Goal: Task Accomplishment & Management: Manage account settings

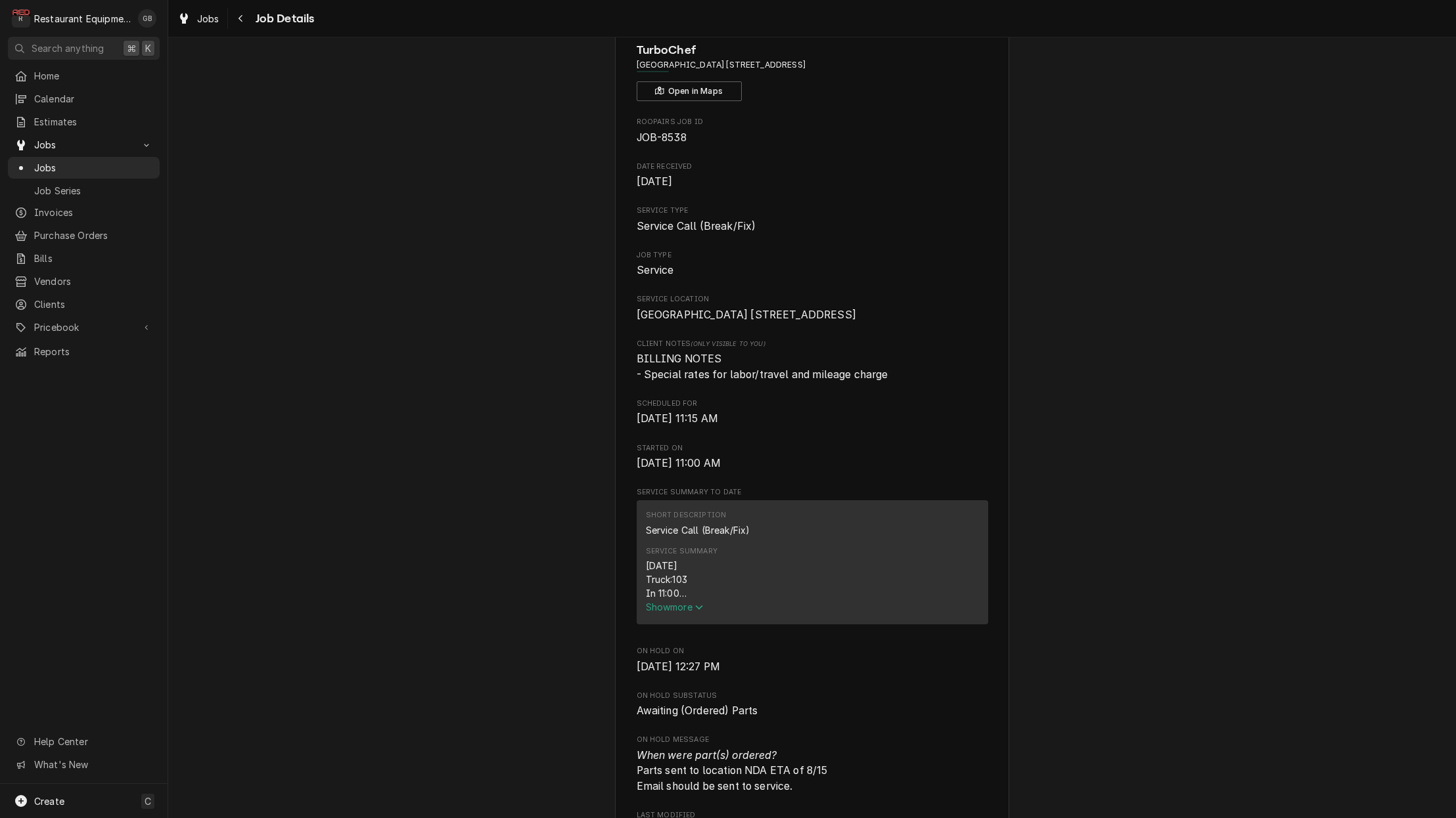
scroll to position [67, 0]
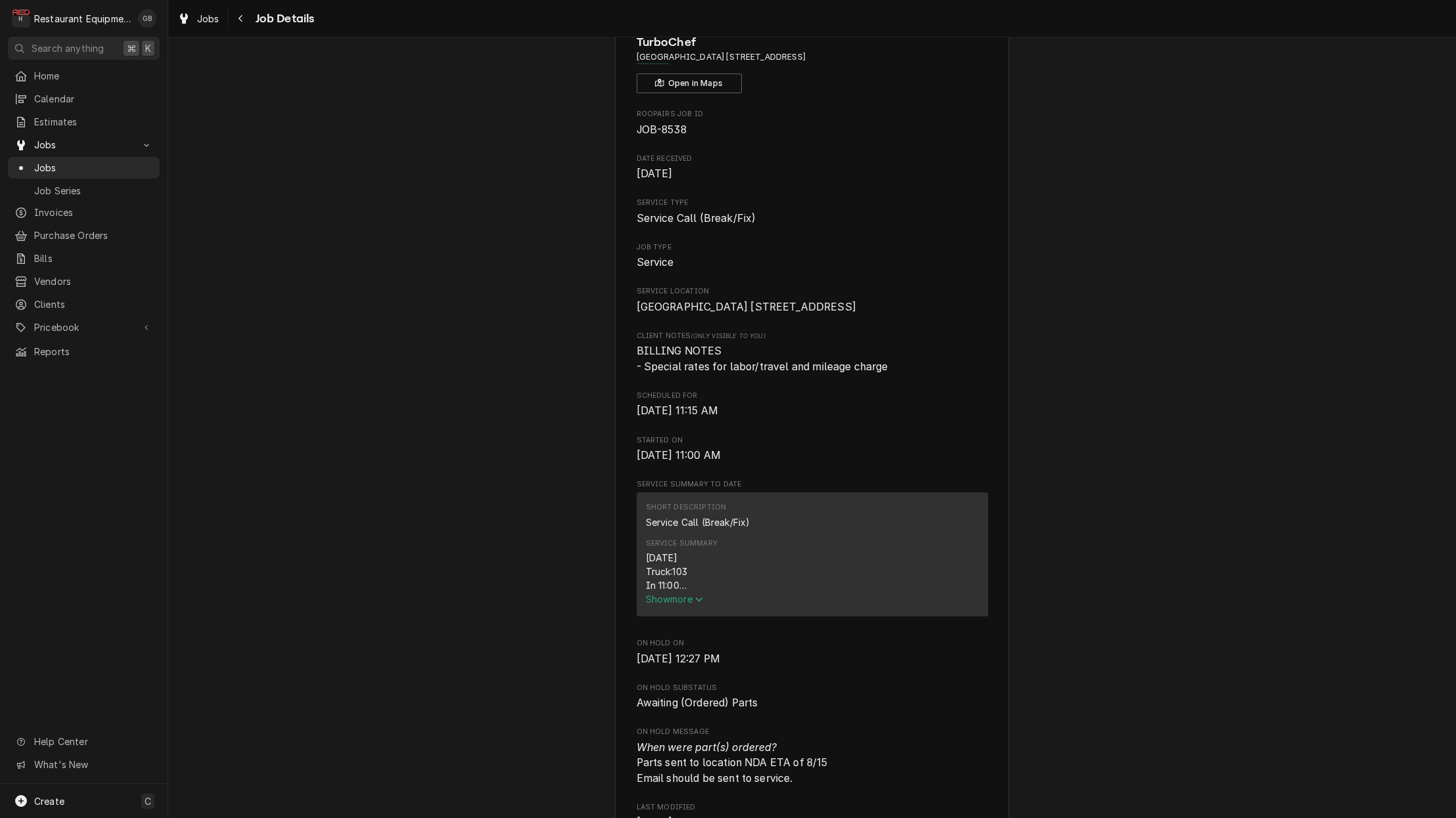
click at [676, 605] on span "Show more" at bounding box center [675, 599] width 58 height 11
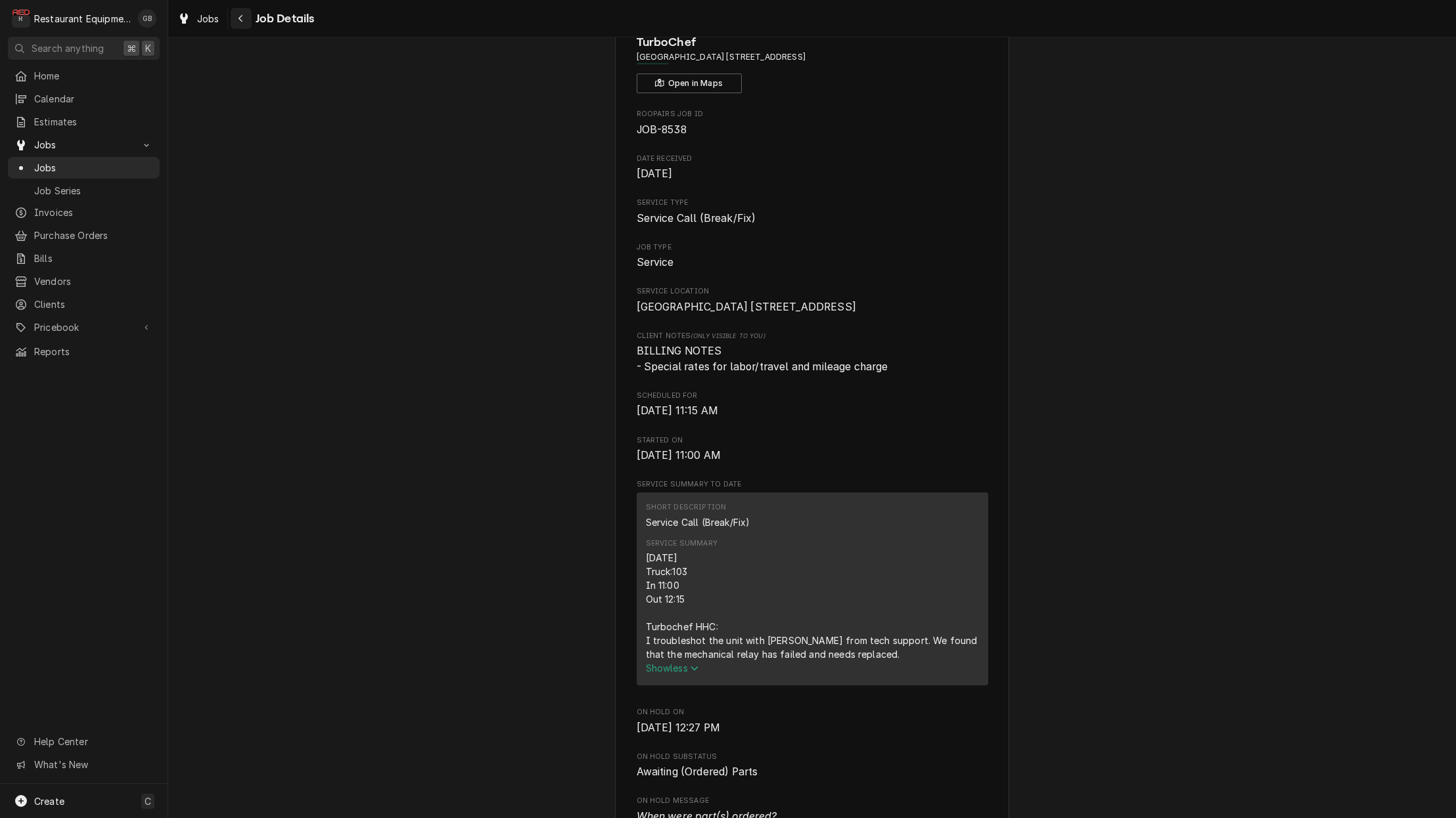
click at [244, 15] on div "Navigate back" at bounding box center [241, 18] width 13 height 13
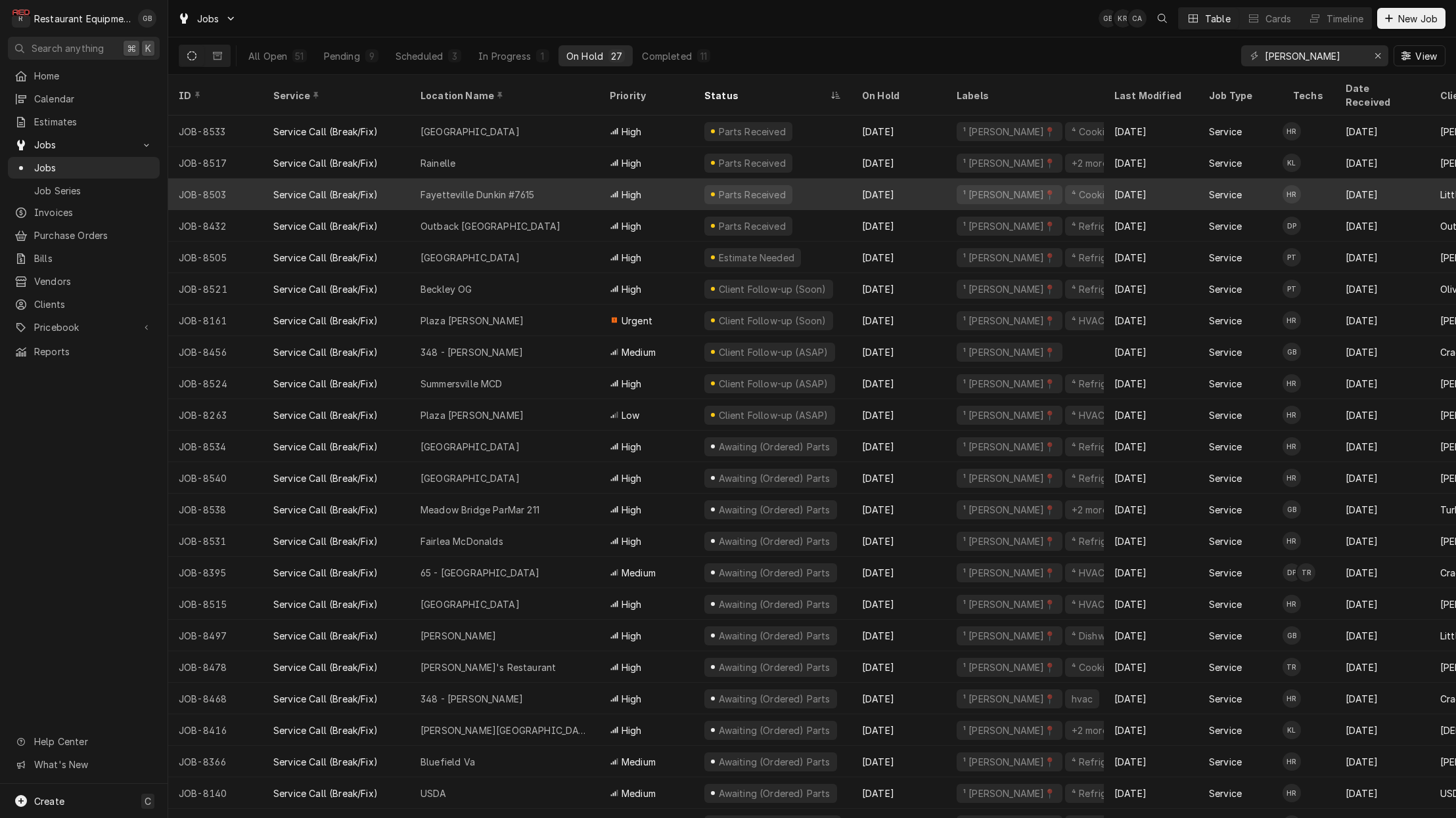
click at [475, 188] on div "Fayetteville Dunkin #7615" at bounding box center [477, 194] width 114 height 14
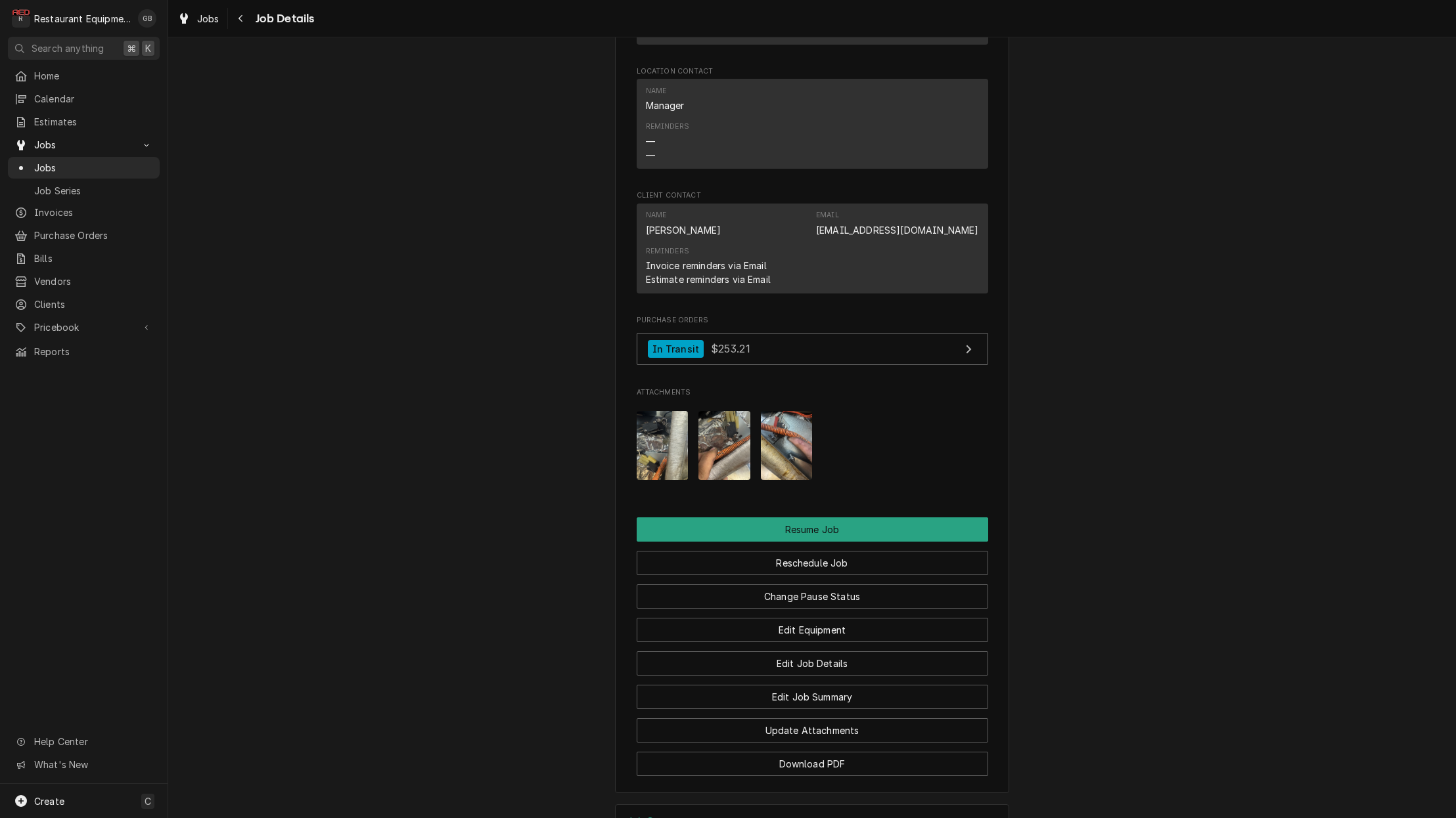
scroll to position [1336, 0]
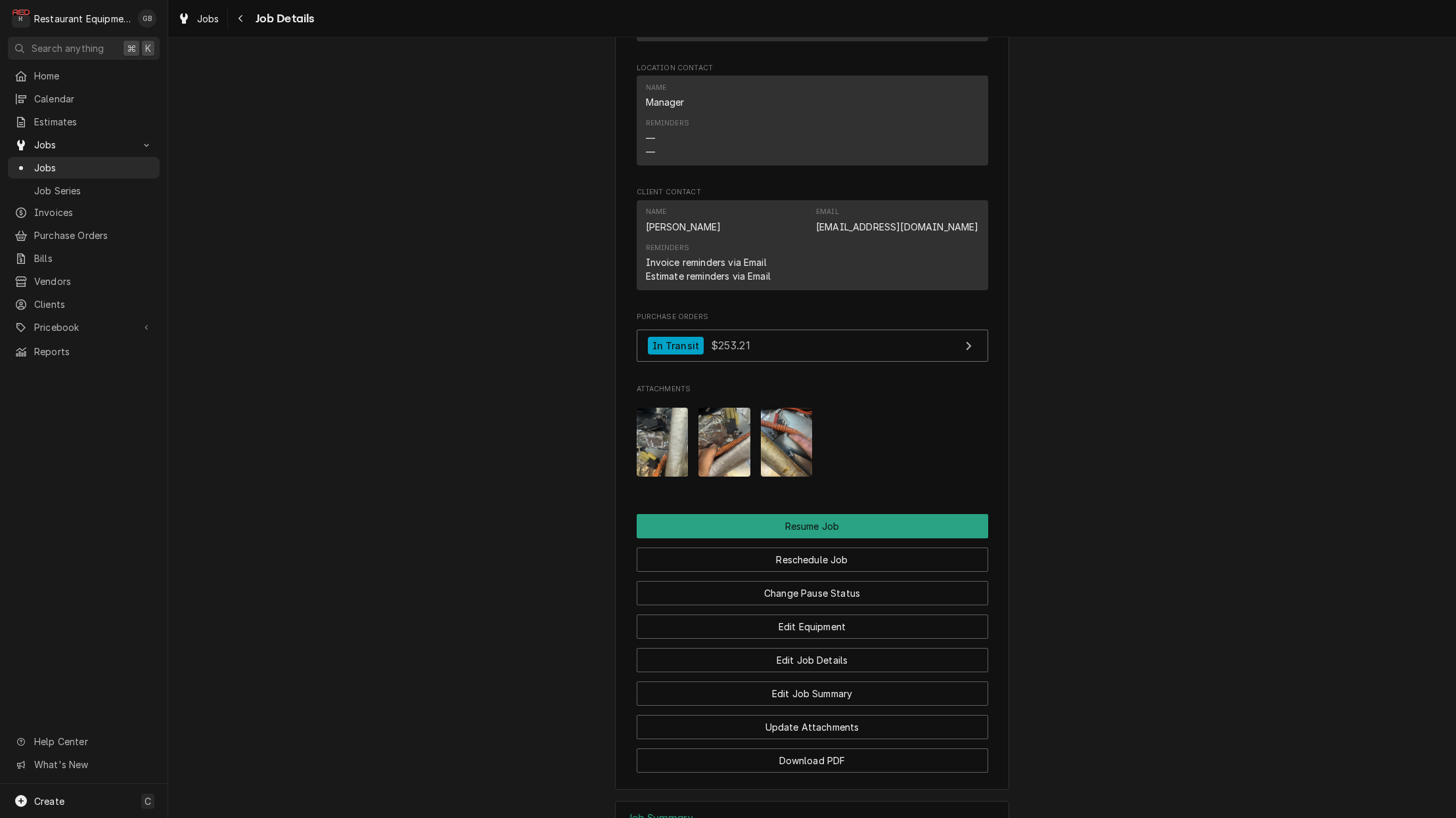
click at [662, 444] on img "Attachments" at bounding box center [662, 442] width 52 height 69
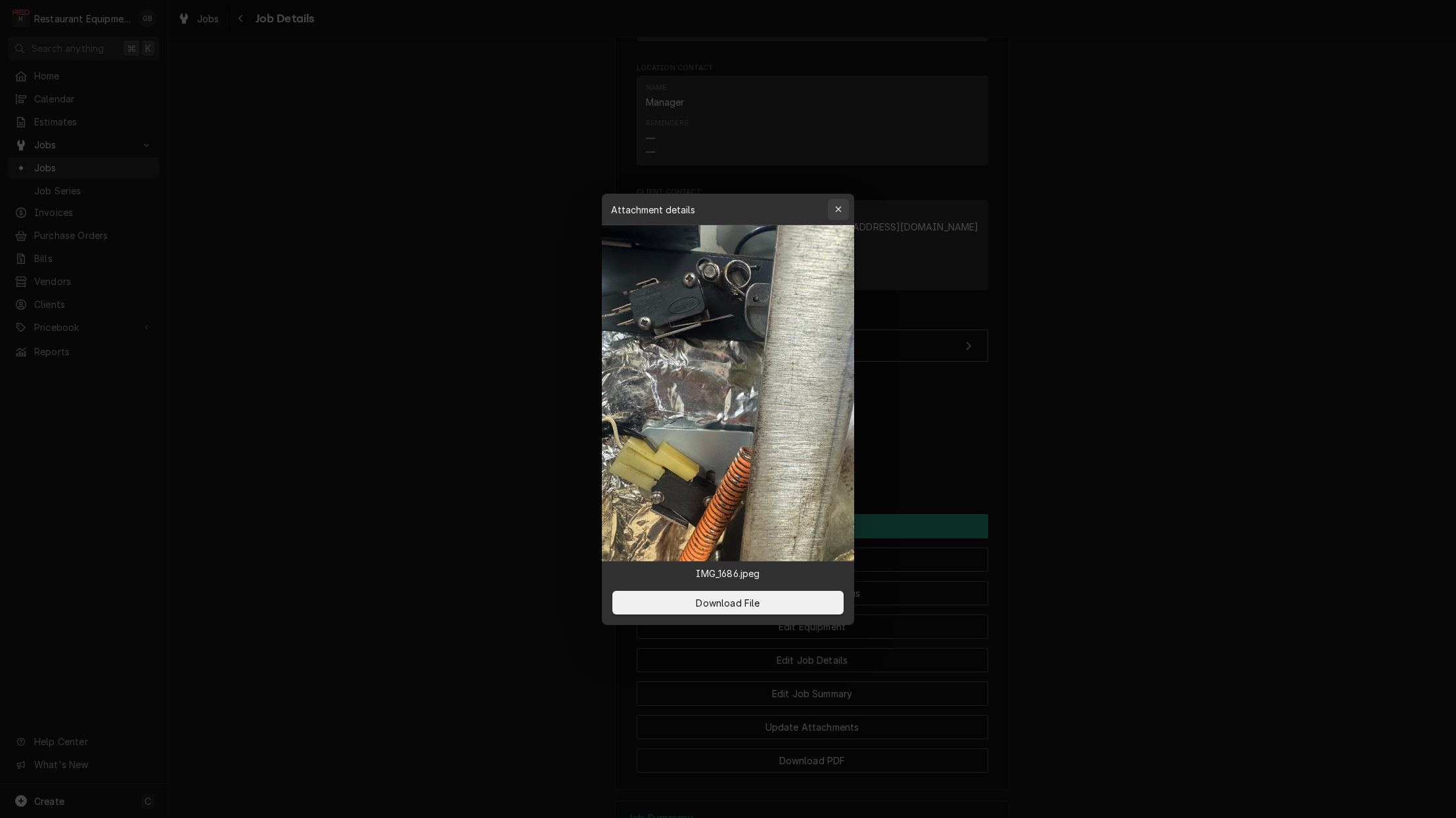
click at [836, 212] on icon "button" at bounding box center [839, 209] width 7 height 9
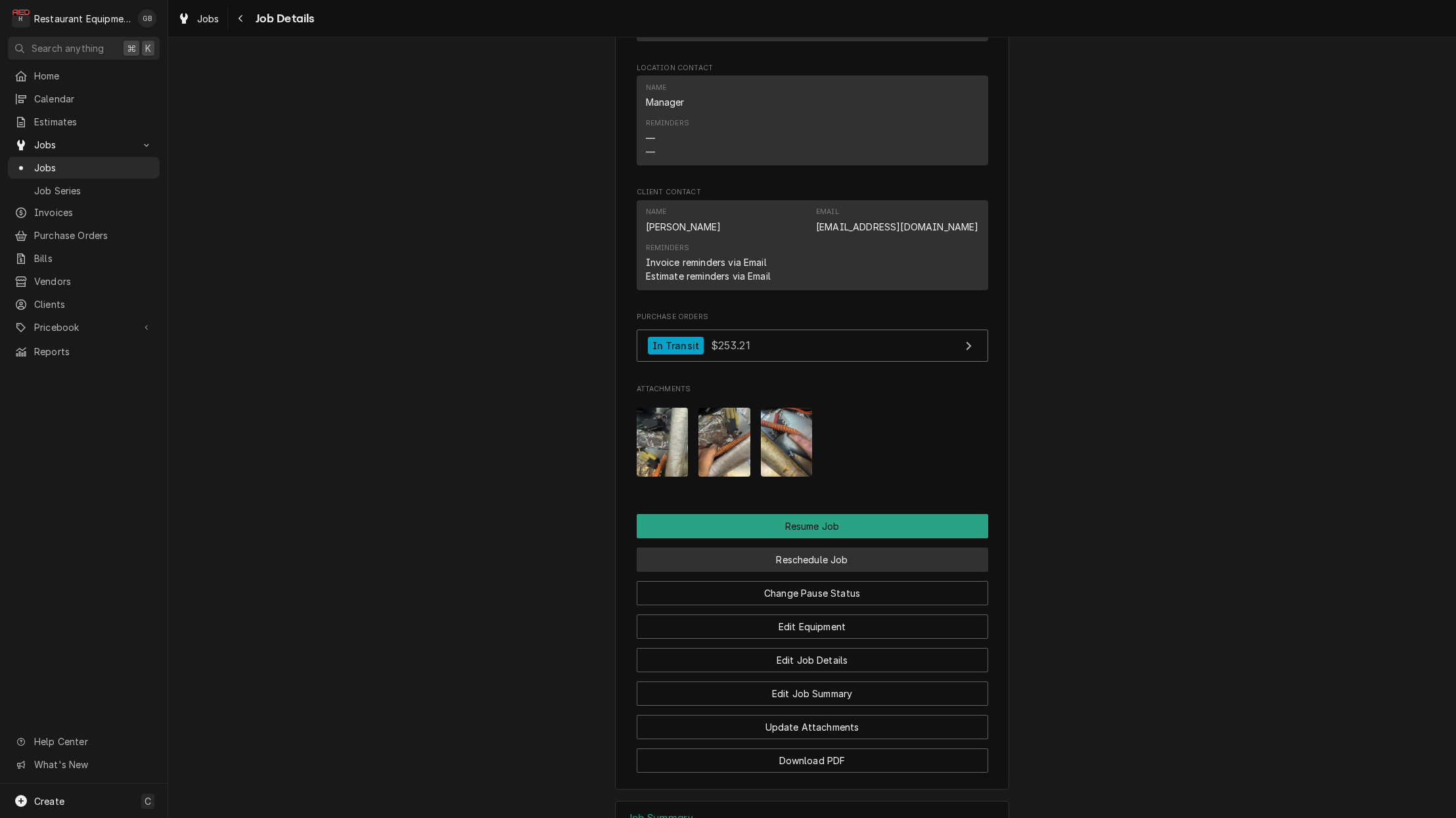
click at [818, 564] on button "Reschedule Job" at bounding box center [812, 560] width 352 height 24
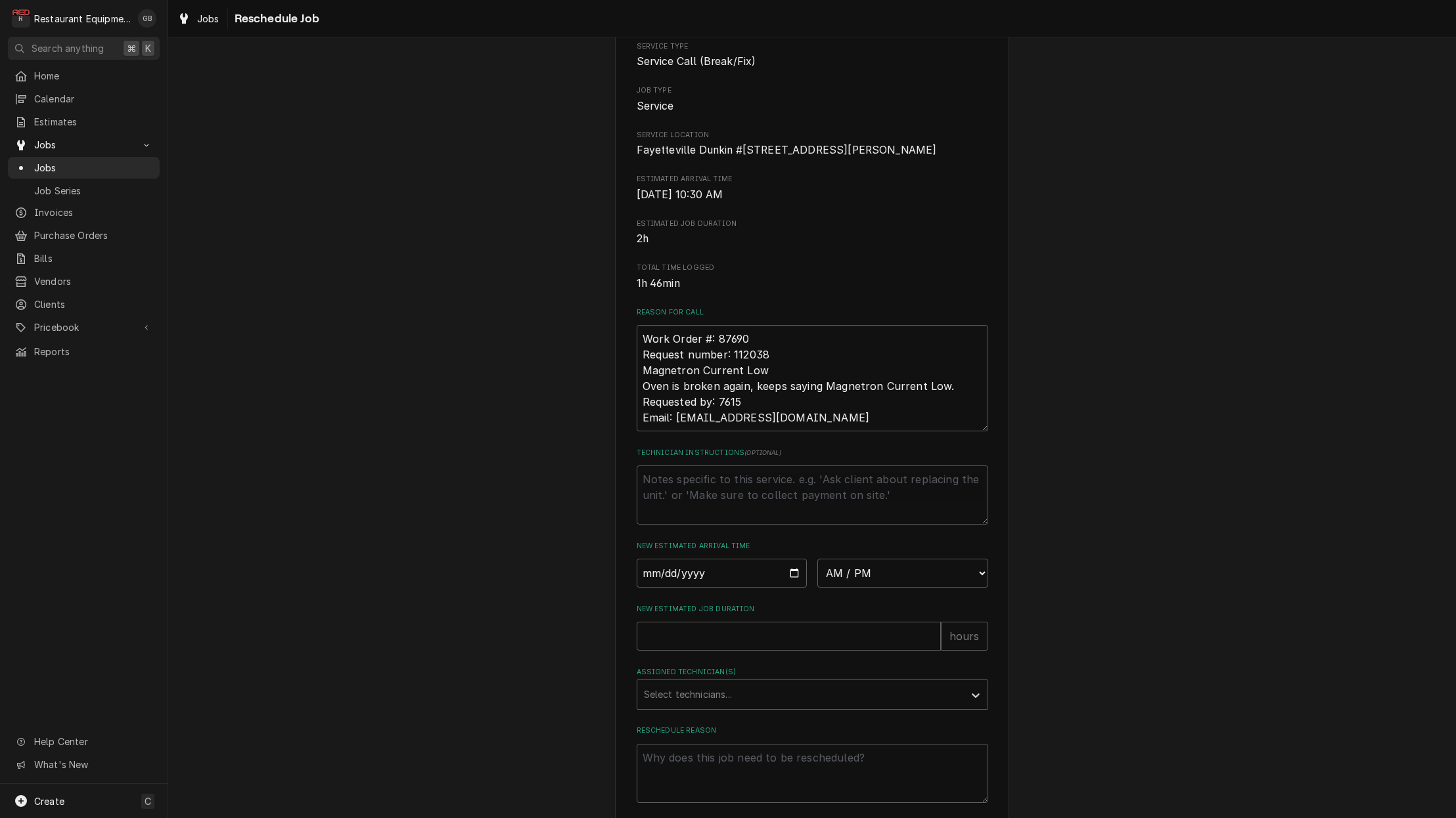
scroll to position [118, 0]
click at [676, 585] on input "Date" at bounding box center [722, 571] width 171 height 29
drag, startPoint x: 647, startPoint y: 594, endPoint x: 664, endPoint y: 595, distance: 17.0
click at [664, 585] on input "Date" at bounding box center [722, 571] width 171 height 29
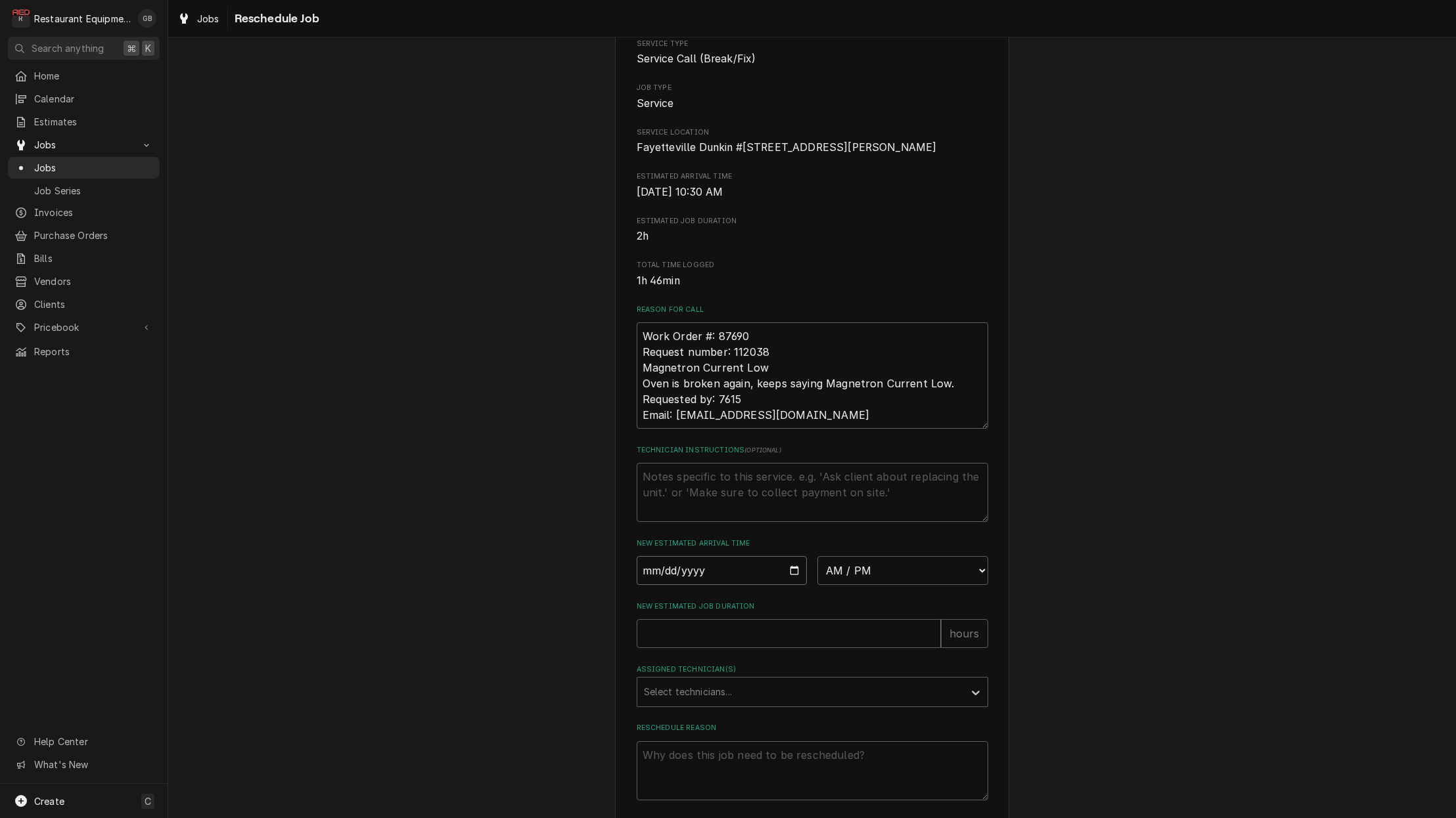
scroll to position [0, 0]
click at [673, 604] on div "Please provide some additional details to reschedule this job. Roopairs Job ID …" at bounding box center [812, 380] width 352 height 838
click at [673, 585] on input "Date" at bounding box center [722, 571] width 171 height 29
type input "2025-08-15"
type textarea "x"
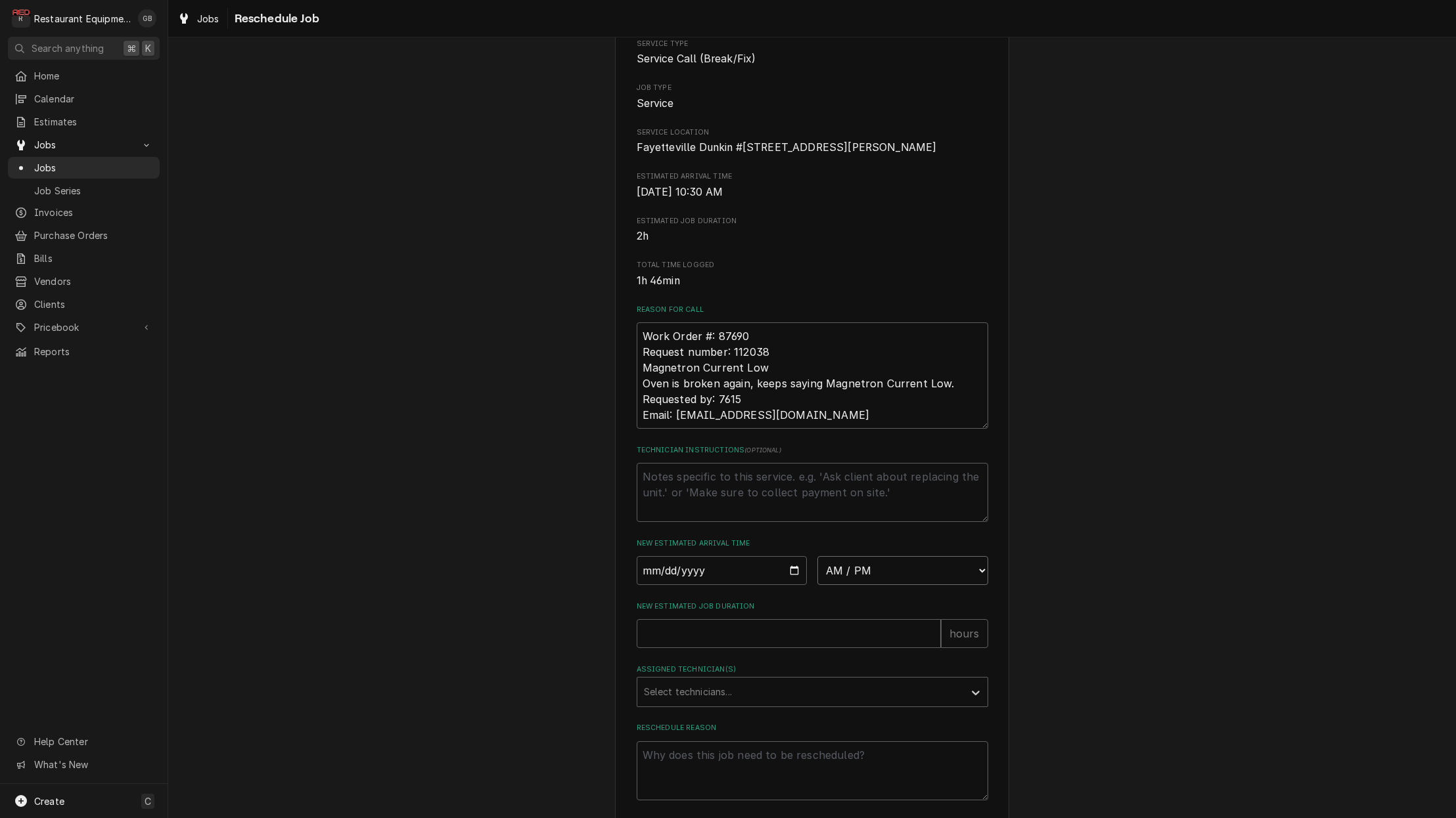
select select "13:45:00"
click at [711, 648] on input "New Estimated Job Duration" at bounding box center [789, 634] width 304 height 29
type textarea "x"
type input "1"
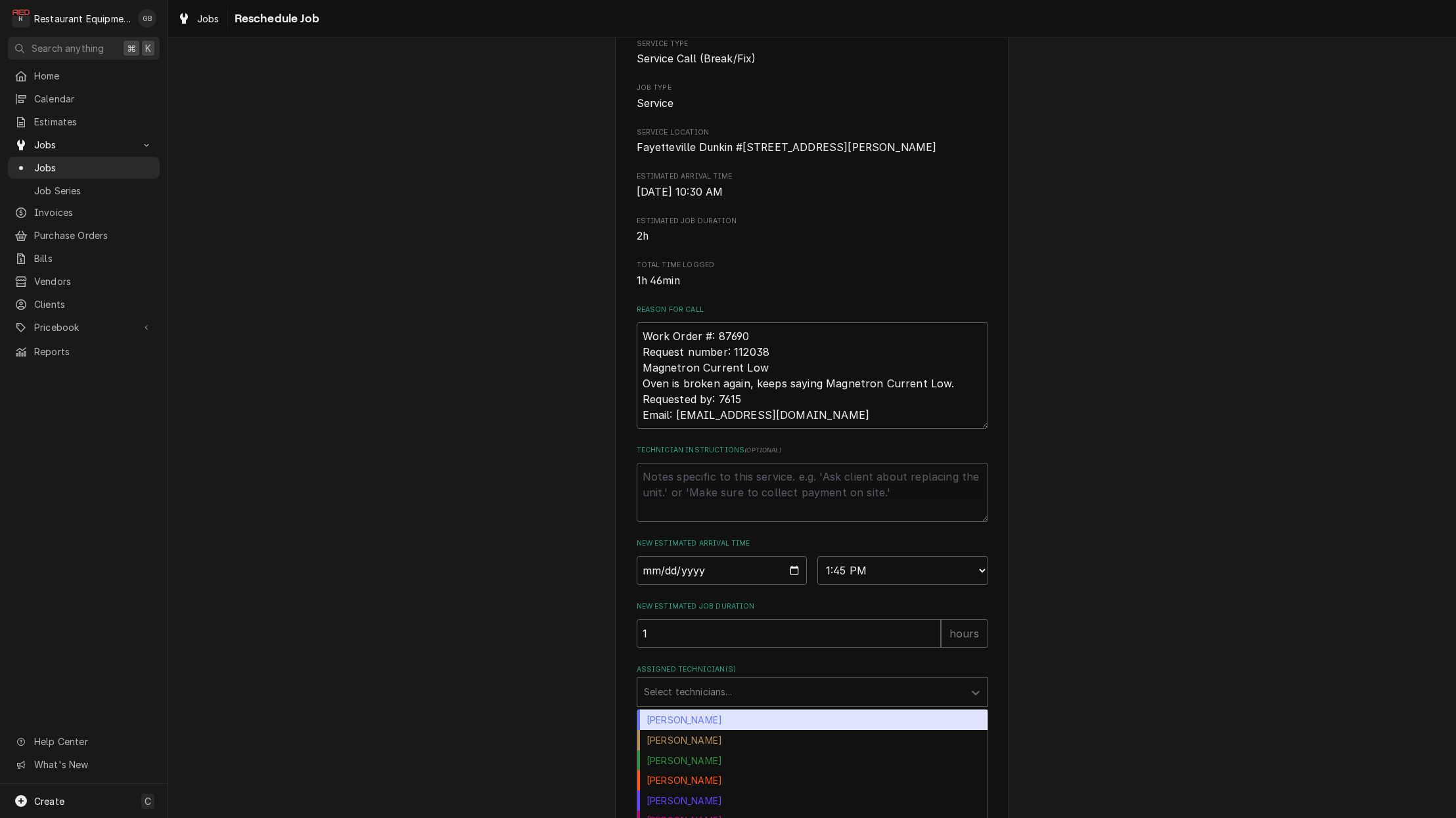
click at [836, 704] on div "Assigned Technician(s)" at bounding box center [801, 693] width 313 height 24
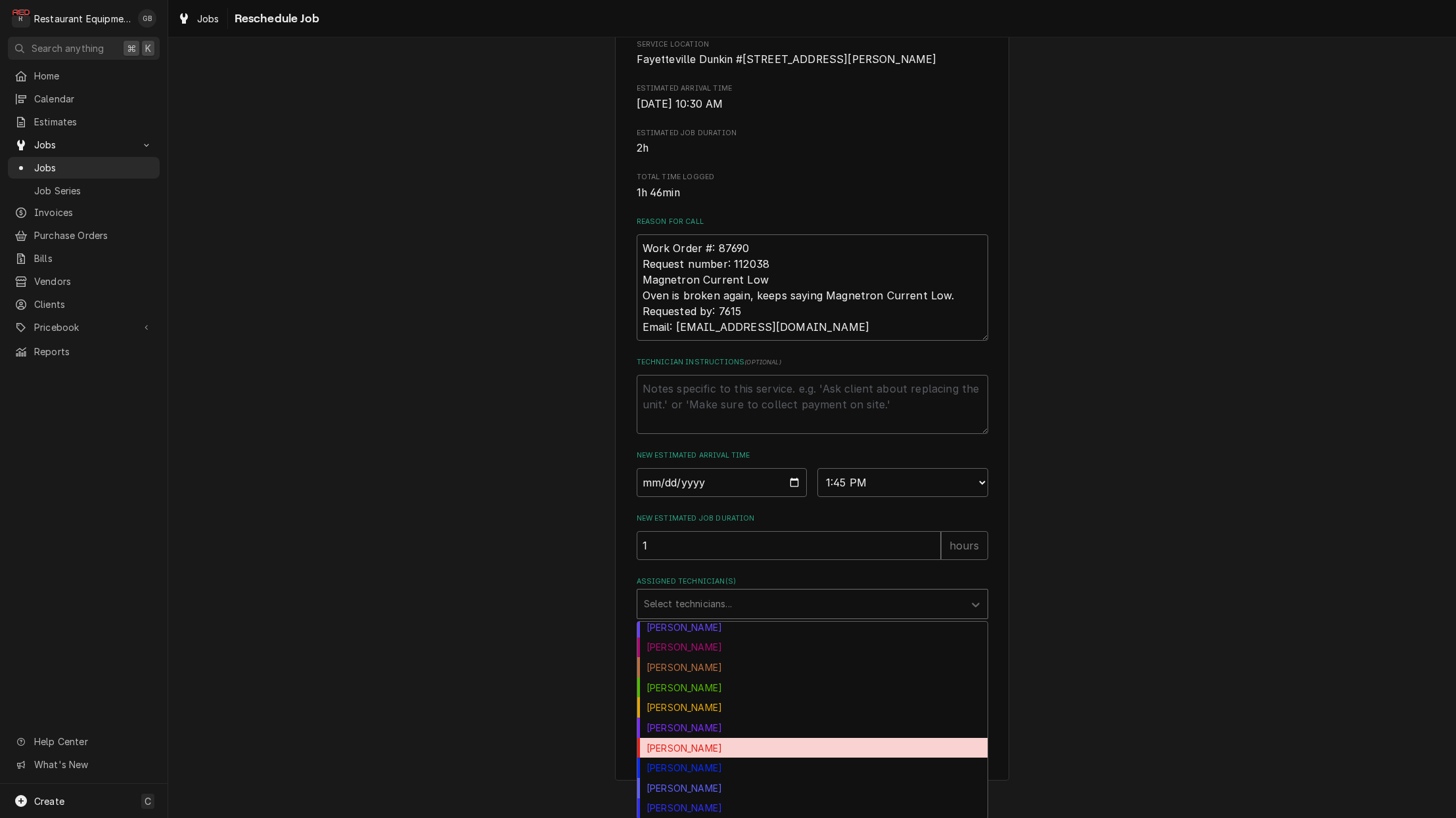
scroll to position [76, 0]
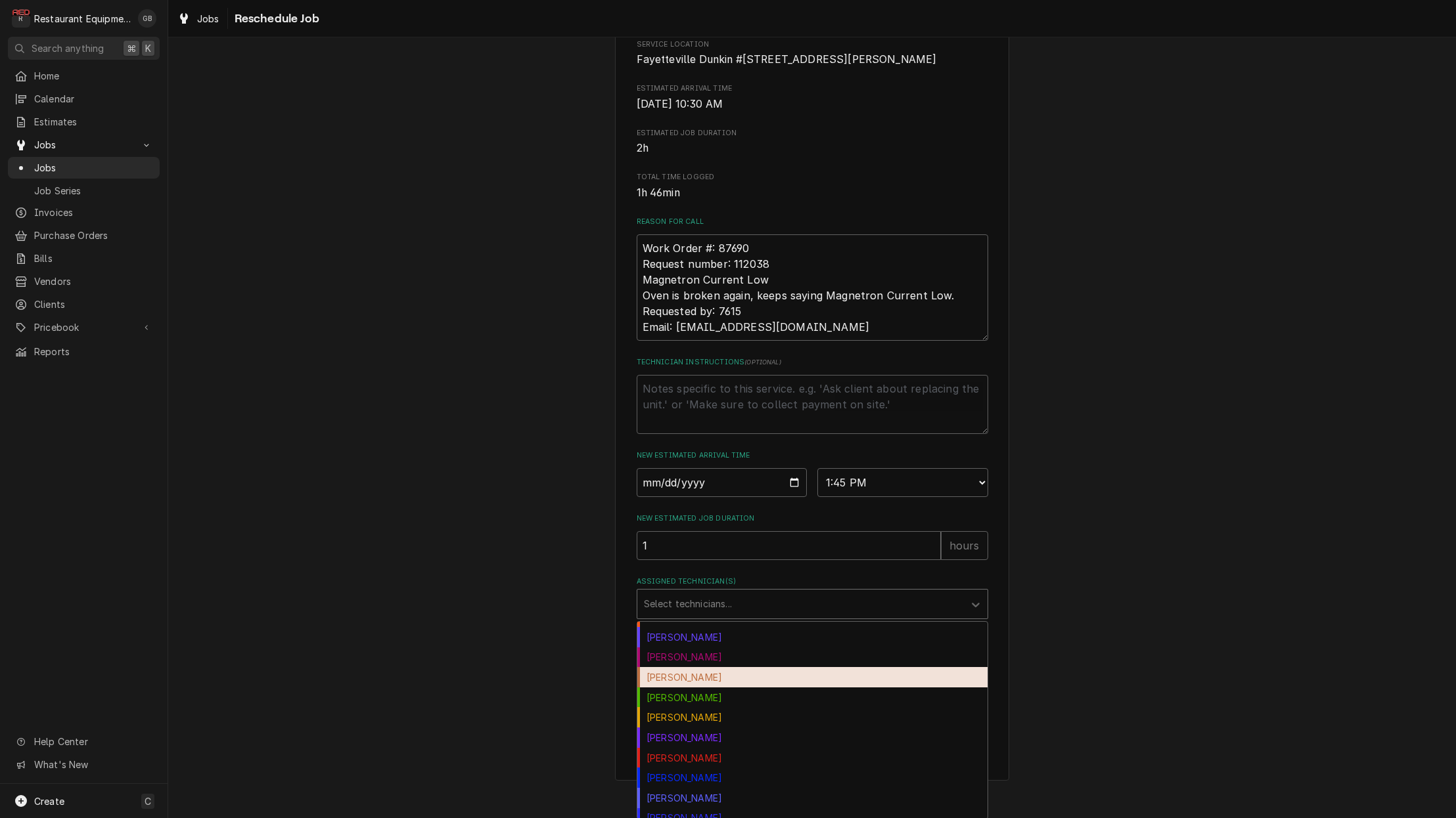
click at [690, 687] on div "Hunter Ralston" at bounding box center [812, 677] width 350 height 20
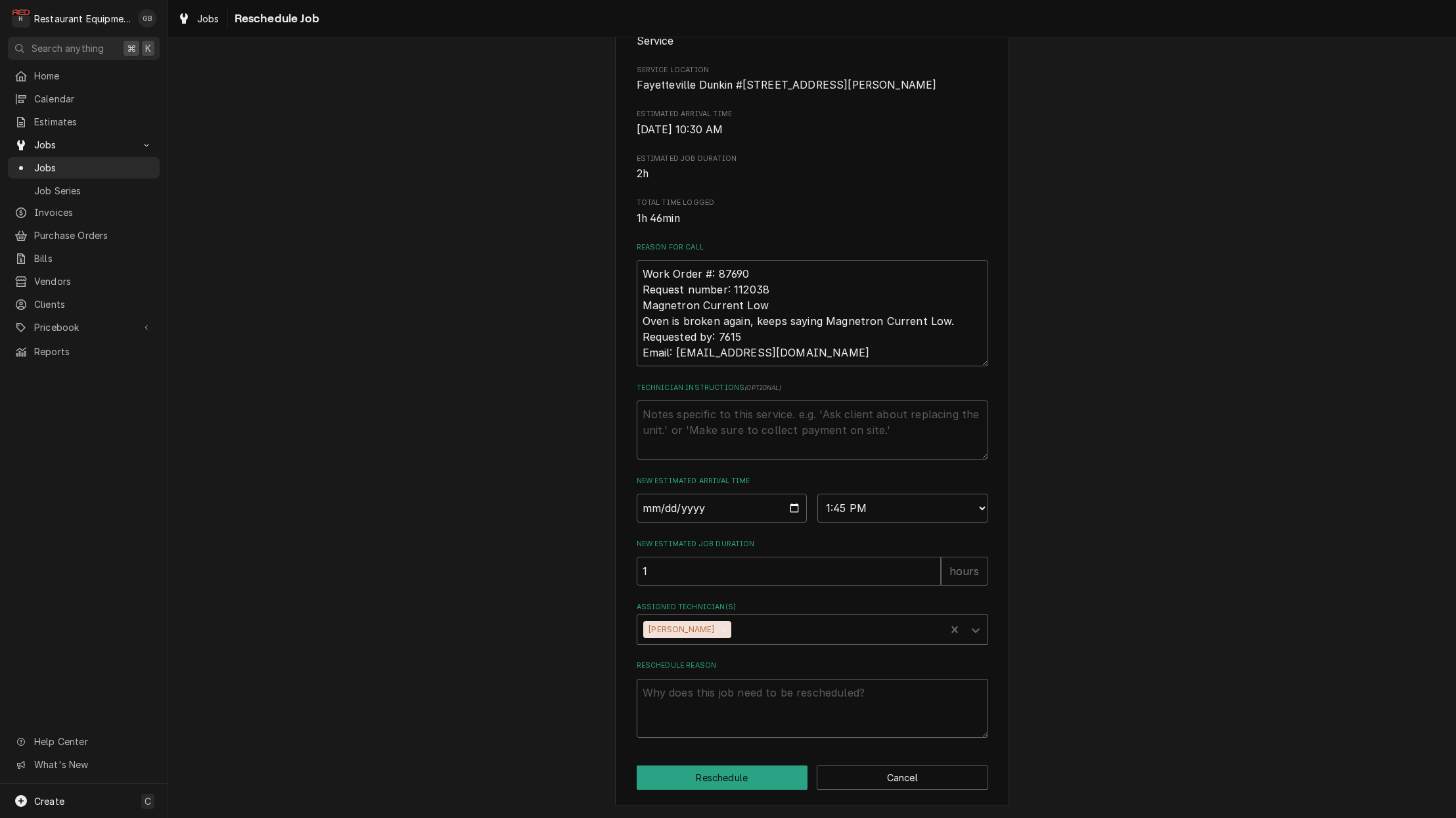
click at [708, 712] on textarea "Reschedule Reason" at bounding box center [812, 708] width 352 height 59
type textarea "x"
type textarea "p"
type textarea "x"
type textarea "pa"
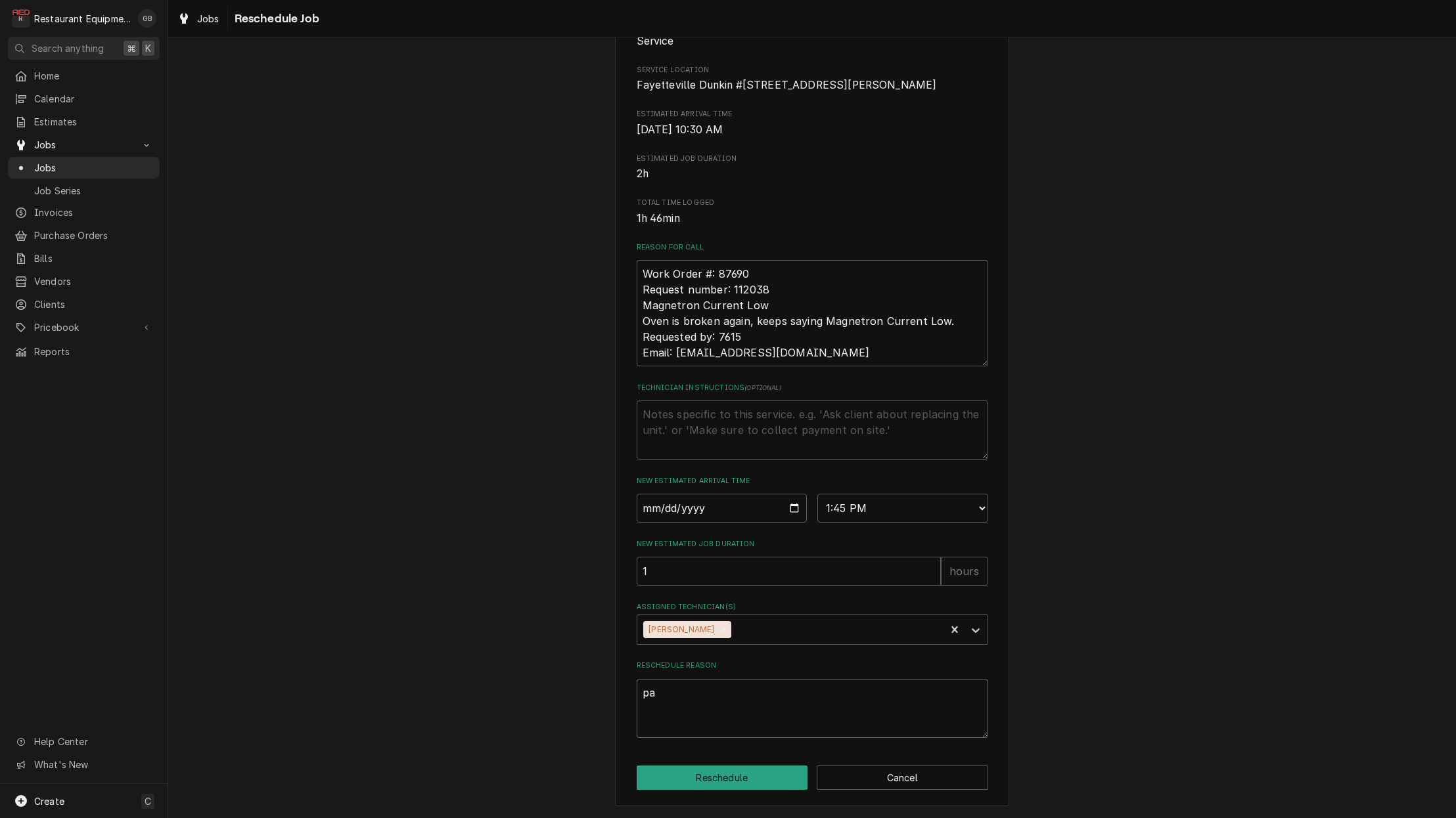
type textarea "x"
type textarea "par"
type textarea "x"
type textarea "part"
type textarea "x"
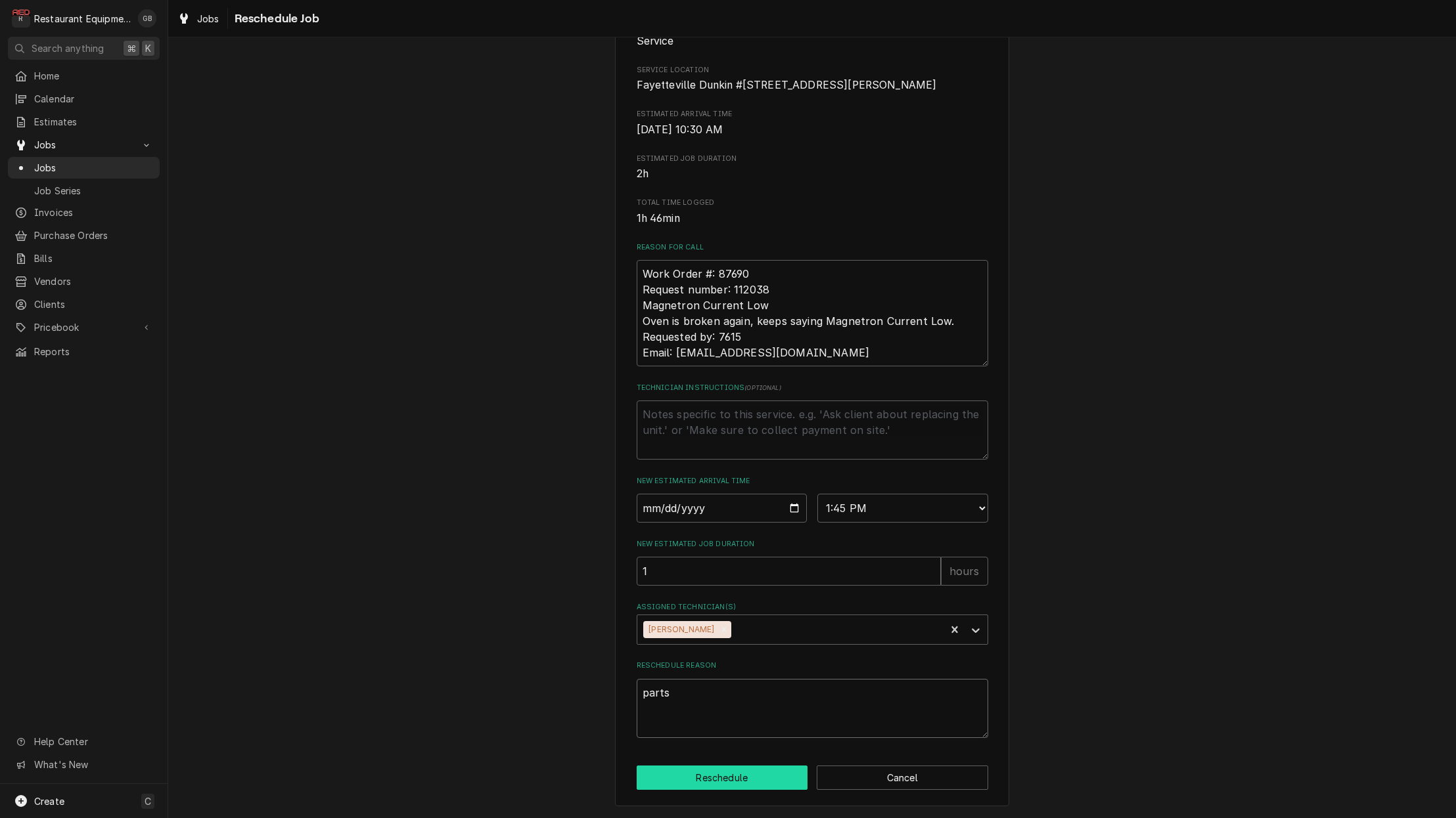
type textarea "parts"
click at [720, 787] on button "Reschedule" at bounding box center [722, 778] width 172 height 24
type textarea "x"
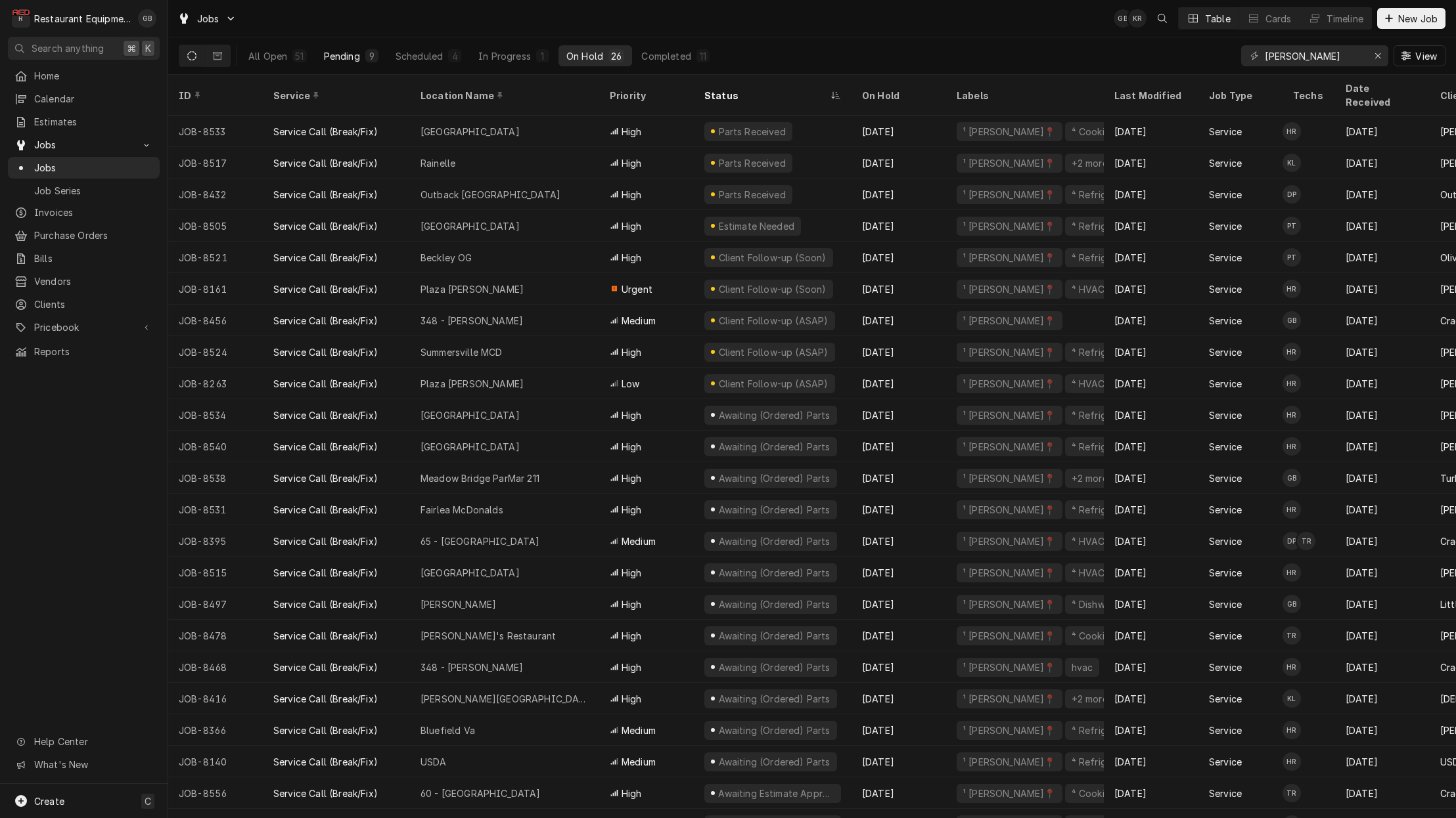
click at [330, 56] on div "Pending" at bounding box center [342, 56] width 36 height 14
